Goal: Information Seeking & Learning: Learn about a topic

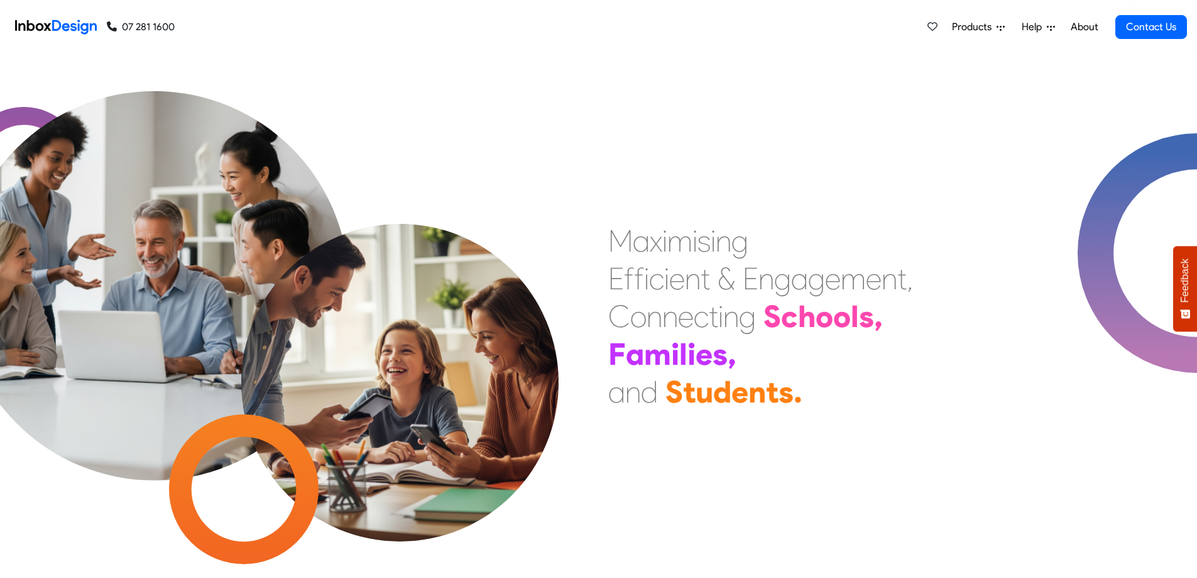
click at [973, 21] on span "Products" at bounding box center [974, 26] width 45 height 15
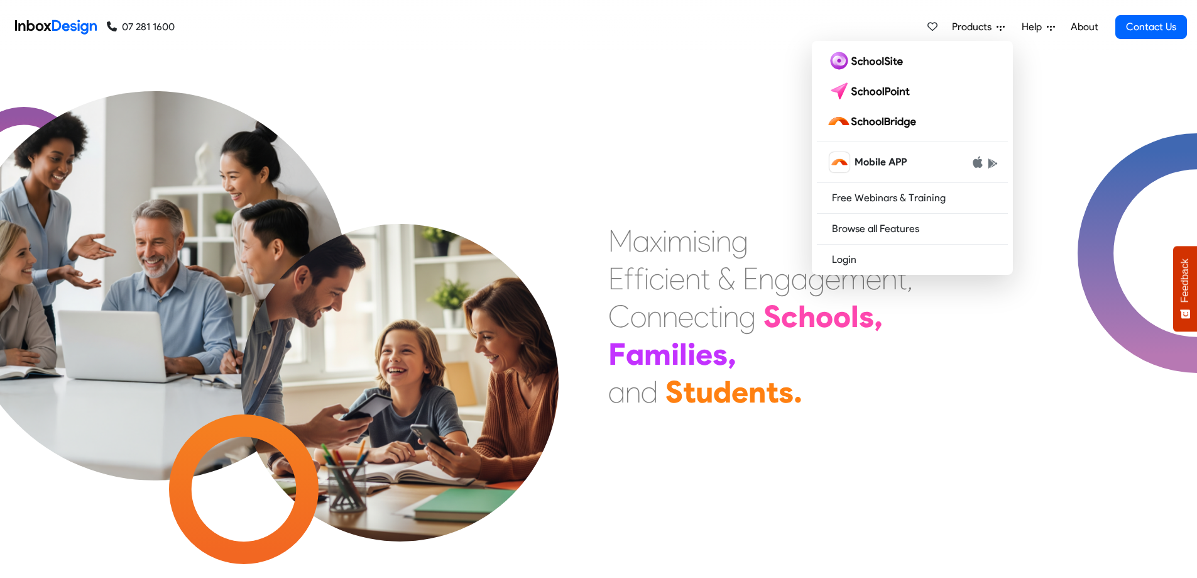
click at [700, 300] on div "c" at bounding box center [701, 316] width 15 height 38
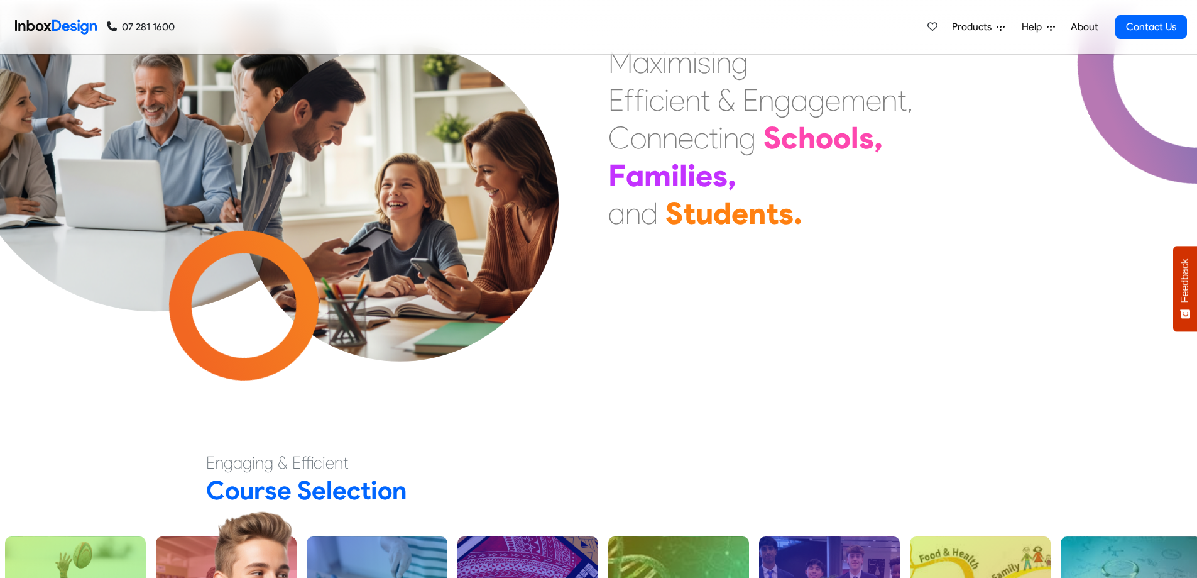
scroll to position [377, 0]
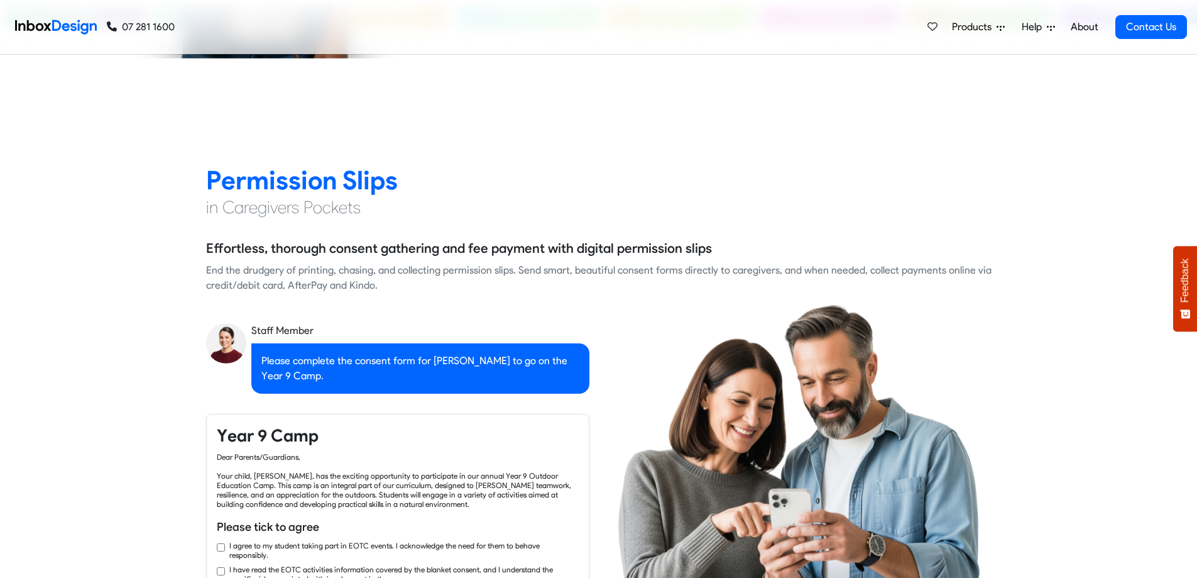
checkbox input "true"
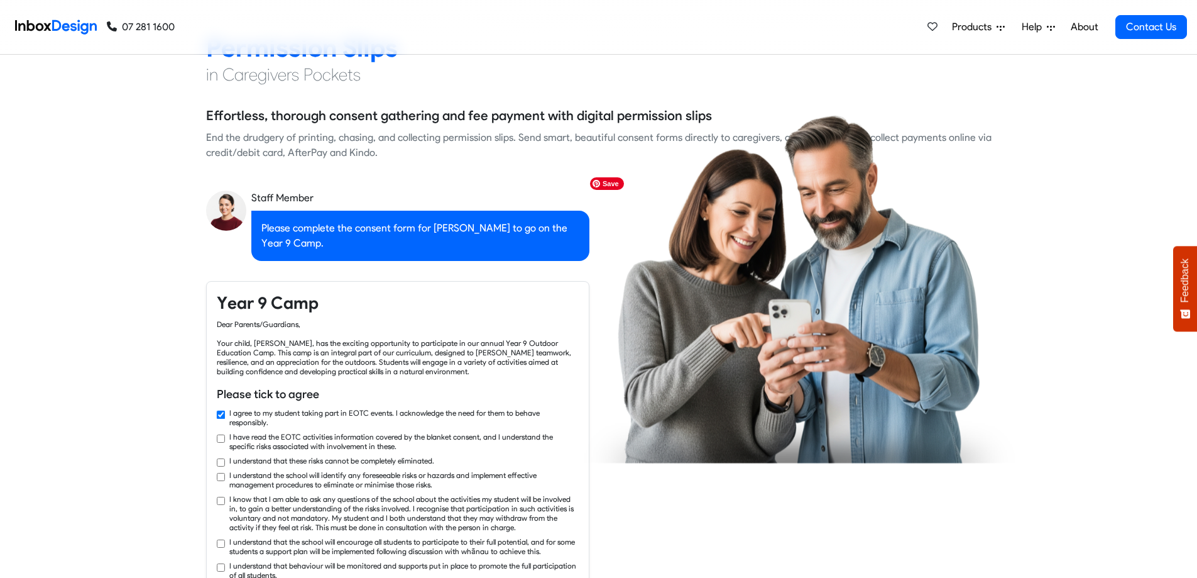
checkbox input "true"
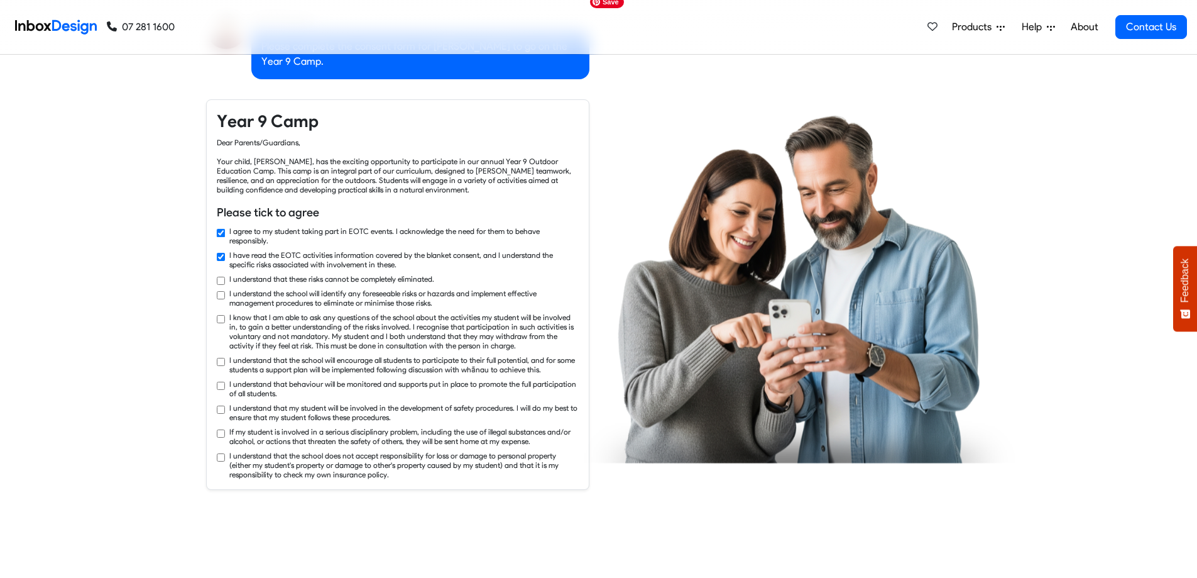
checkbox input "true"
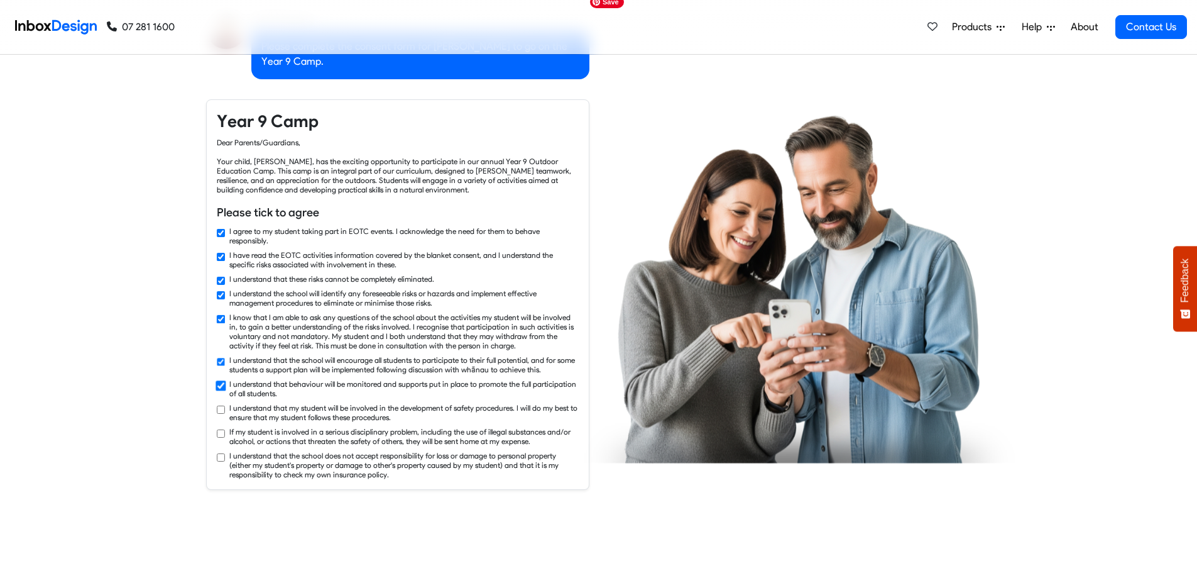
checkbox input "true"
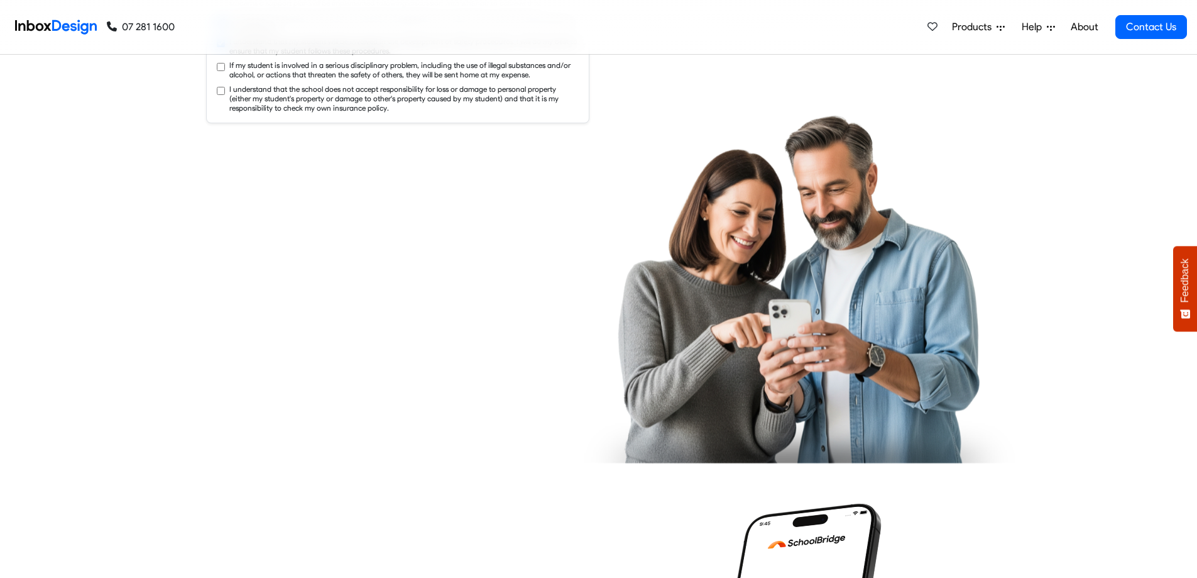
checkbox input "true"
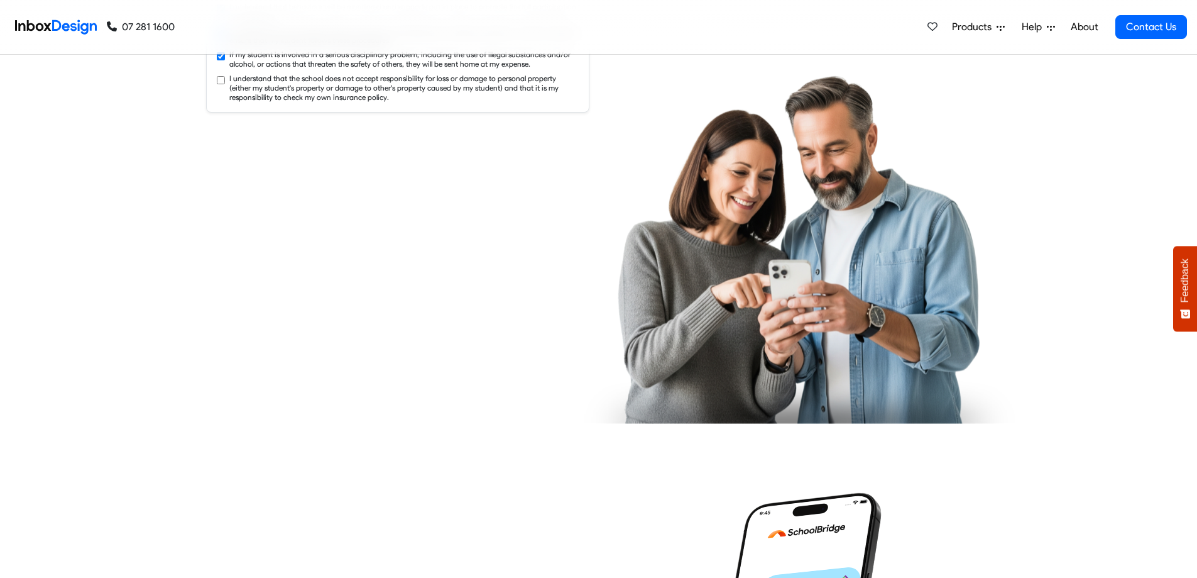
checkbox input "true"
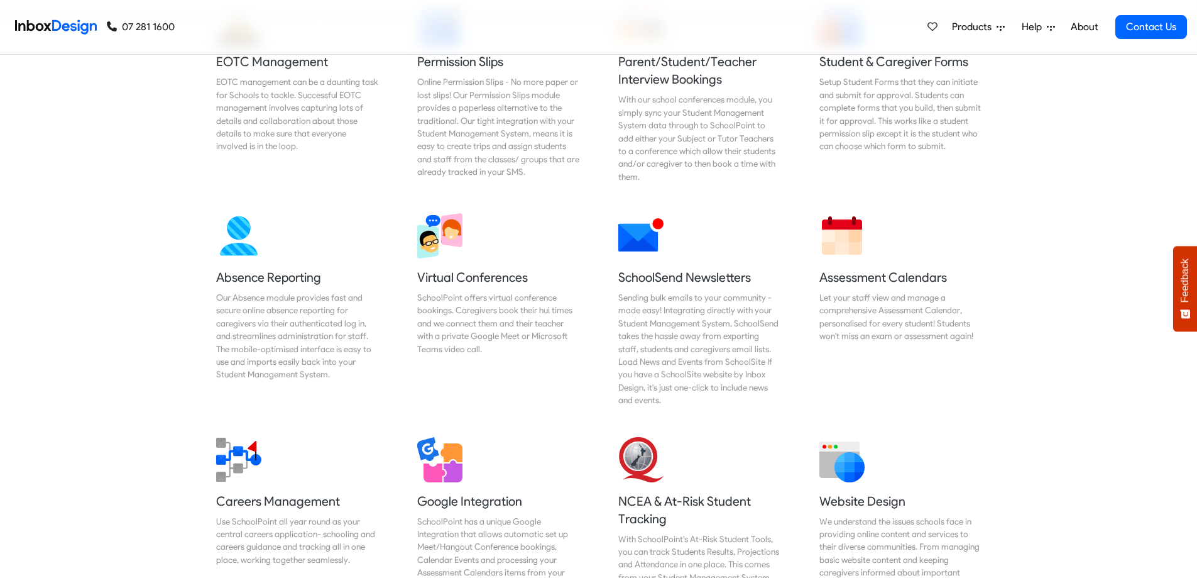
scroll to position [4651, 0]
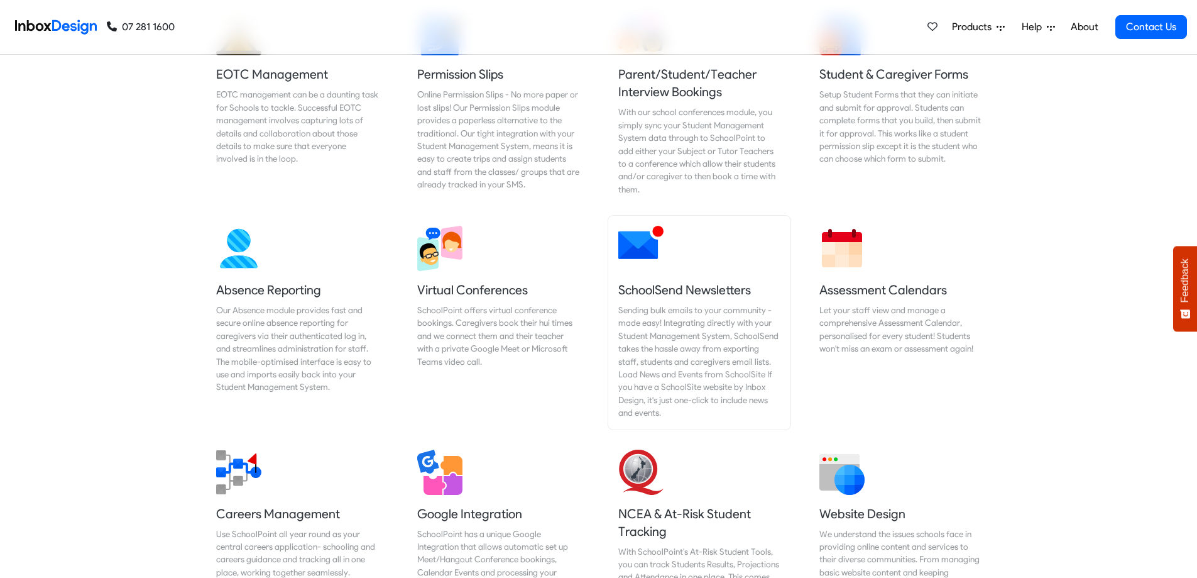
click at [648, 281] on h5 "SchoolSend Newsletters" at bounding box center [699, 290] width 162 height 18
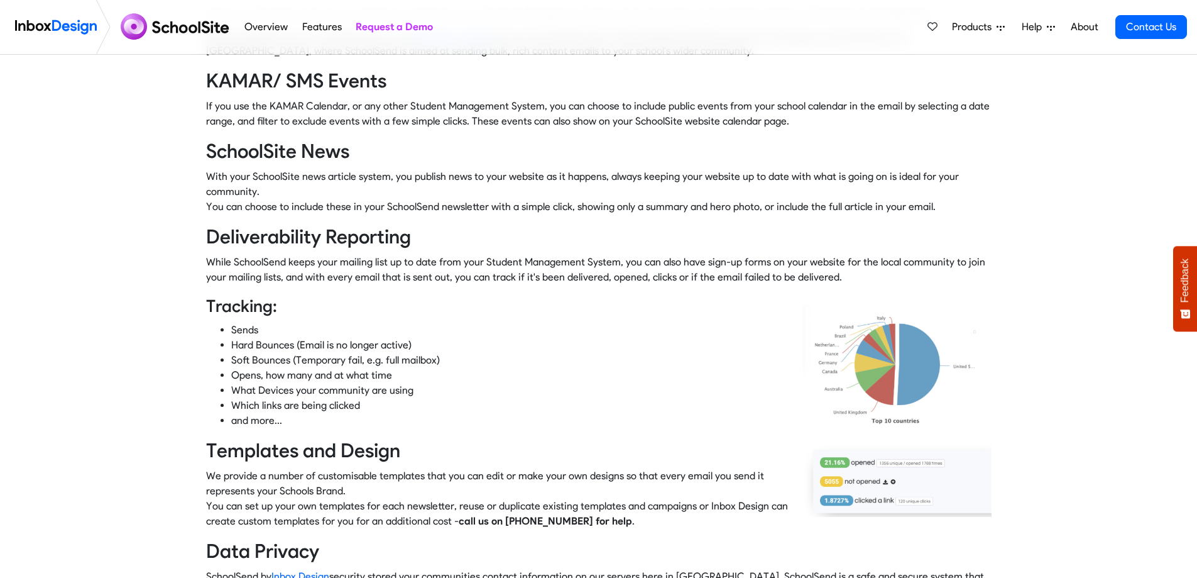
scroll to position [691, 0]
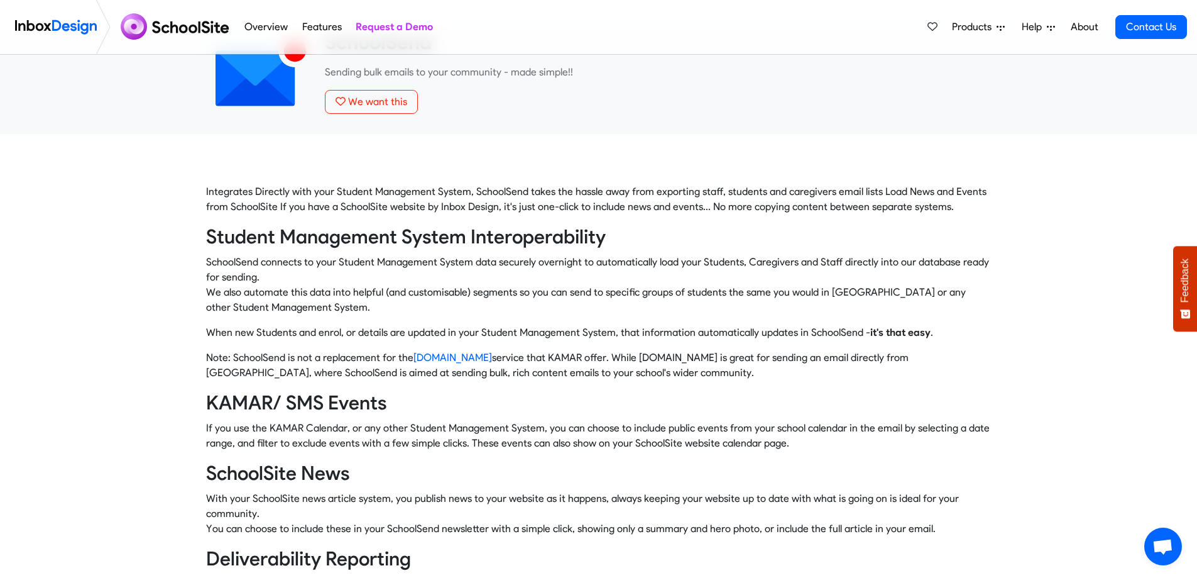
scroll to position [0, 0]
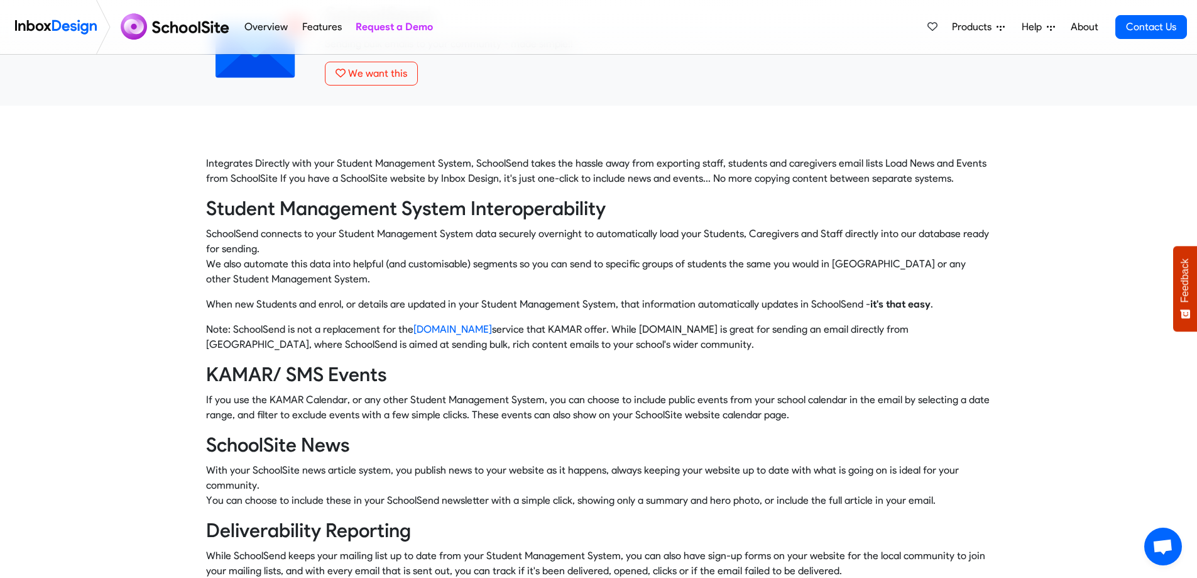
scroll to position [63, 0]
